Goal: Transaction & Acquisition: Purchase product/service

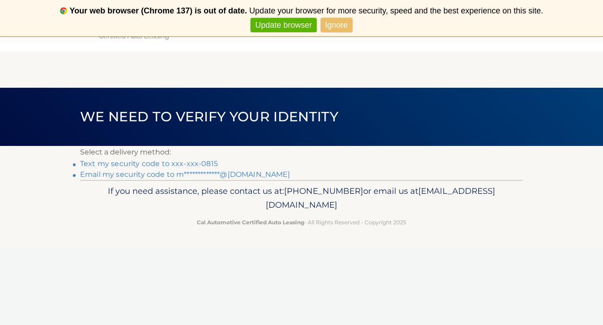
click at [212, 164] on link "Text my security code to xxx-xxx-0815" at bounding box center [149, 163] width 138 height 8
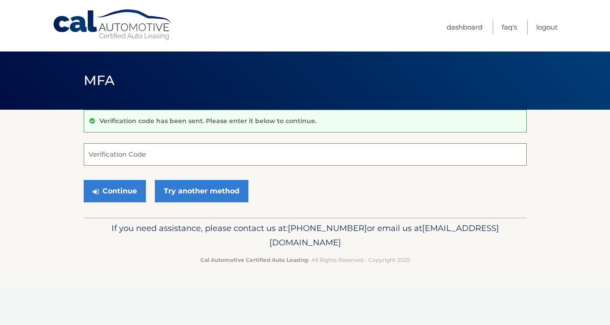
click at [212, 164] on input "Verification Code" at bounding box center [305, 154] width 443 height 22
type input "190293"
click at [84, 180] on button "Continue" at bounding box center [115, 191] width 62 height 22
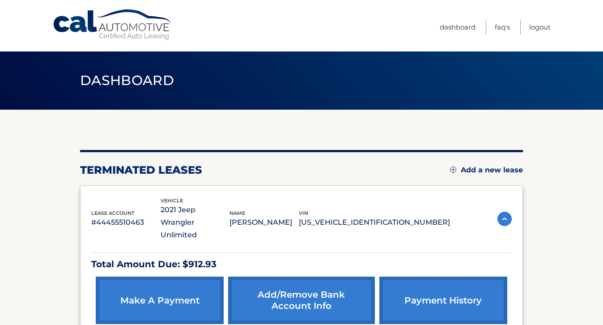
click at [187, 289] on link "make a payment" at bounding box center [160, 299] width 128 height 47
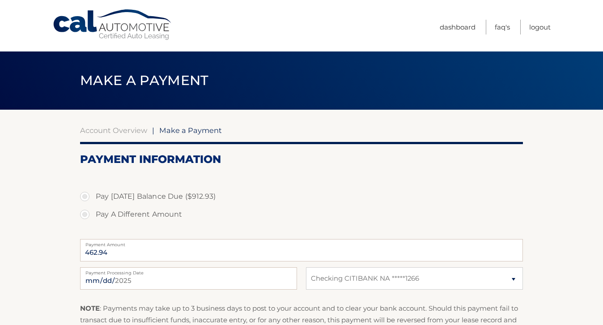
select select "NzRmZThjNWYtNzQ2Yy00MWEzLTljOWUtNDQ3OGNiYzM2ZmQz"
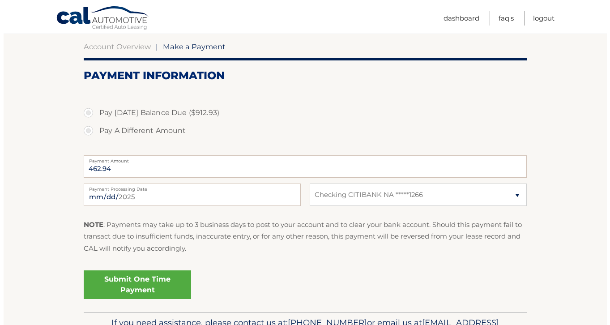
scroll to position [112, 0]
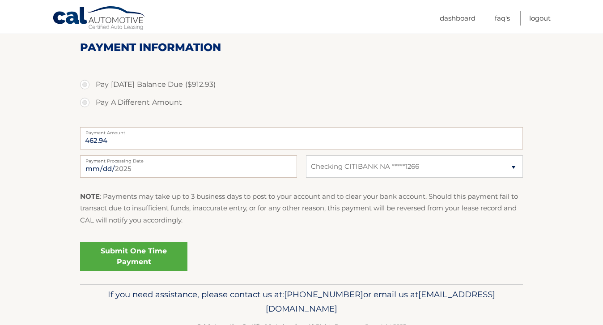
click at [137, 250] on link "Submit One Time Payment" at bounding box center [133, 256] width 107 height 29
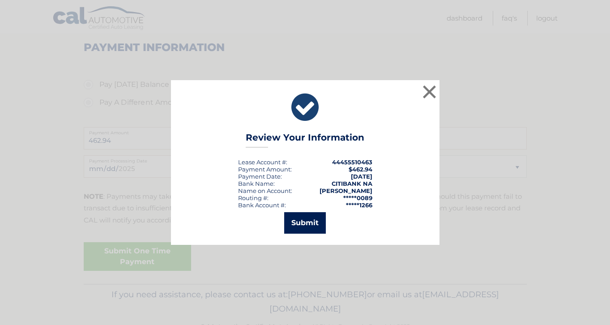
click at [298, 224] on button "Submit" at bounding box center [305, 222] width 42 height 21
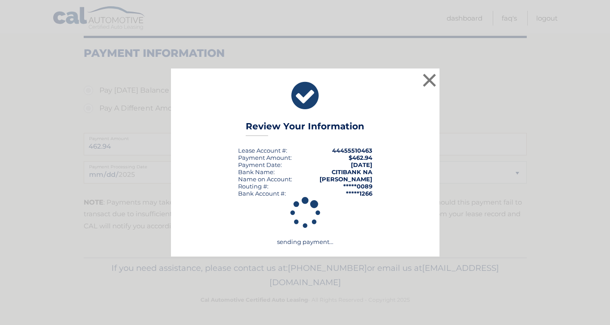
scroll to position [106, 0]
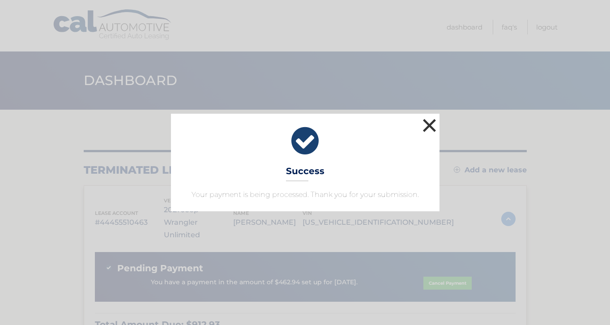
click at [428, 126] on button "×" at bounding box center [429, 125] width 18 height 18
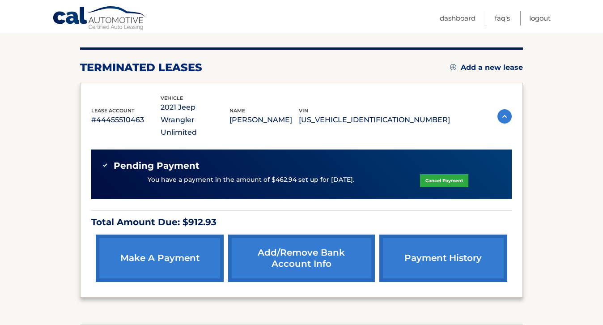
scroll to position [110, 0]
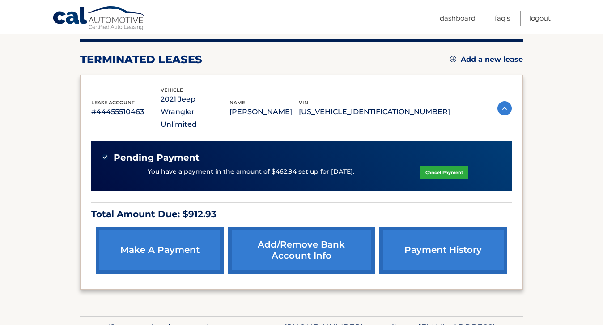
click at [182, 234] on link "make a payment" at bounding box center [160, 249] width 128 height 47
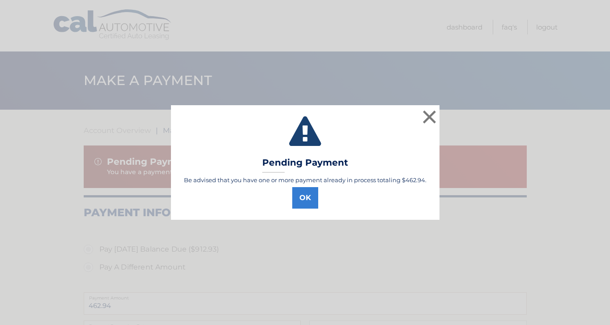
select select "NzRmZThjNWYtNzQ2Yy00MWEzLTljOWUtNDQ3OGNiYzM2ZmQz"
click at [306, 197] on button "OK" at bounding box center [305, 197] width 26 height 21
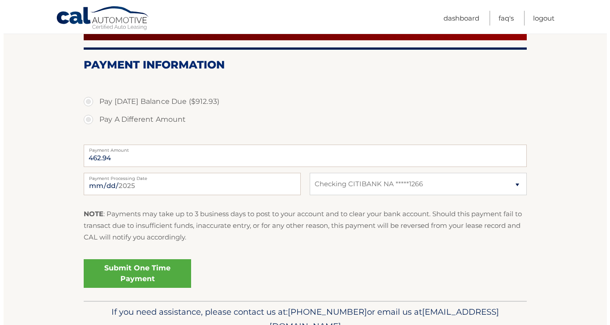
scroll to position [153, 0]
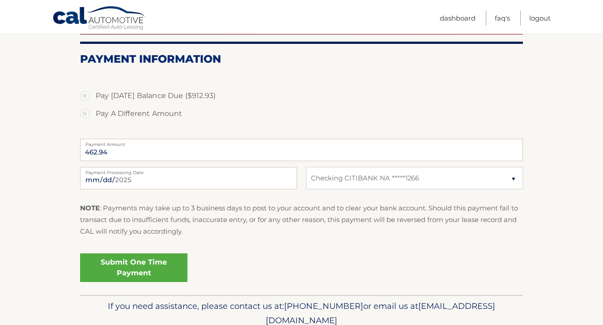
click at [145, 268] on link "Submit One Time Payment" at bounding box center [133, 267] width 107 height 29
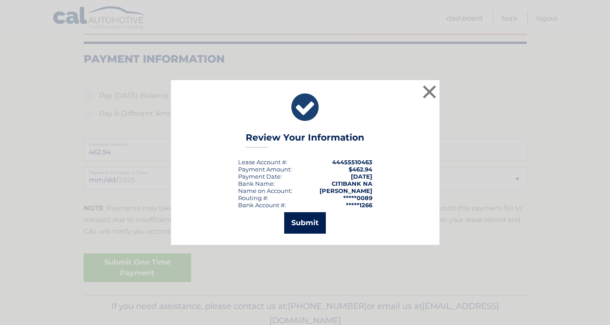
click at [304, 226] on button "Submit" at bounding box center [305, 222] width 42 height 21
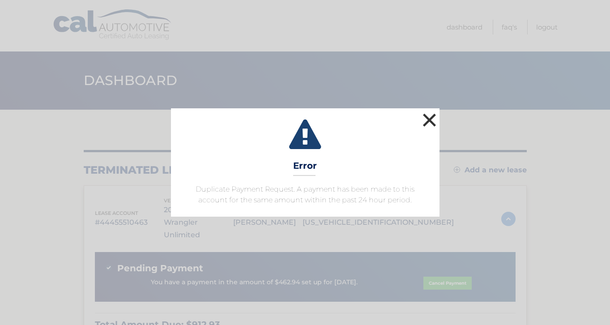
click at [430, 113] on button "×" at bounding box center [429, 120] width 18 height 18
